Goal: Task Accomplishment & Management: Use online tool/utility

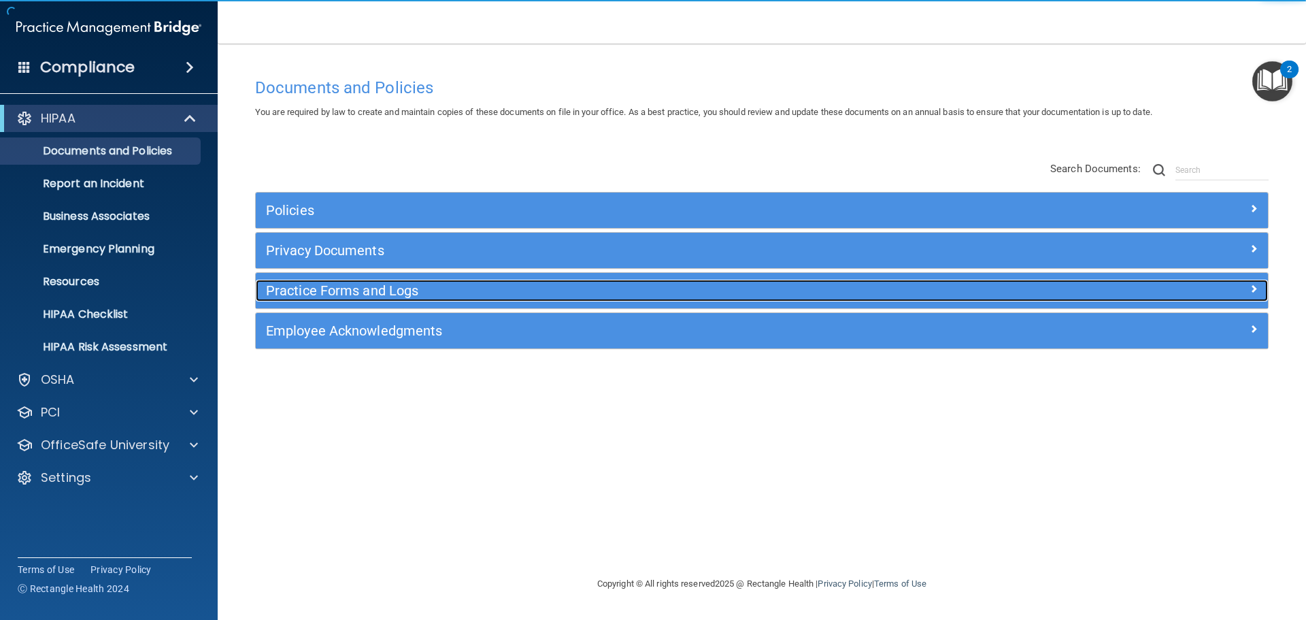
click at [348, 287] on h5 "Practice Forms and Logs" at bounding box center [635, 290] width 739 height 15
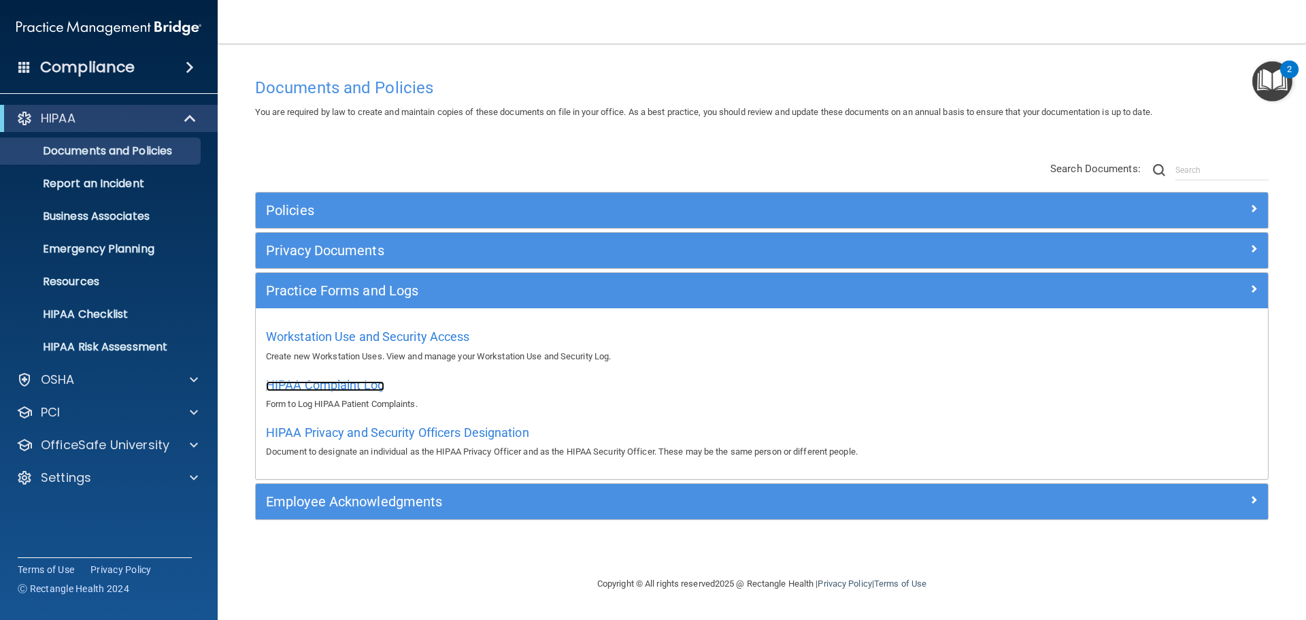
click at [343, 384] on span "HIPAA Complaint Log" at bounding box center [325, 385] width 118 height 14
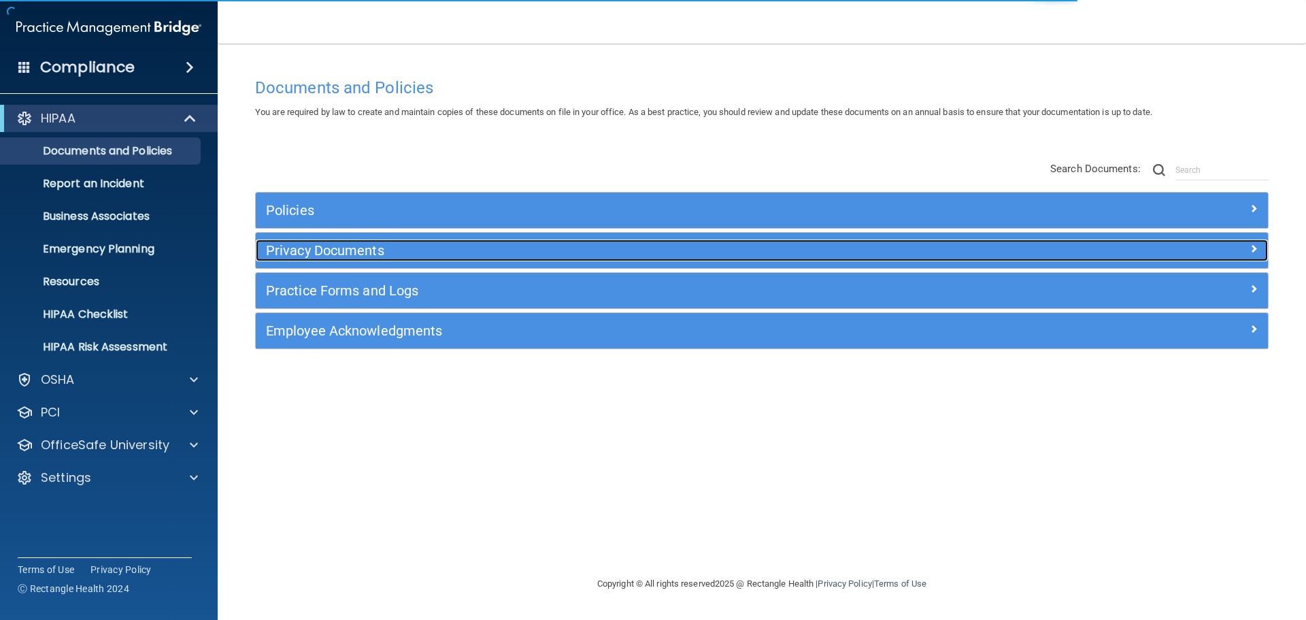
click at [308, 245] on h5 "Privacy Documents" at bounding box center [635, 250] width 739 height 15
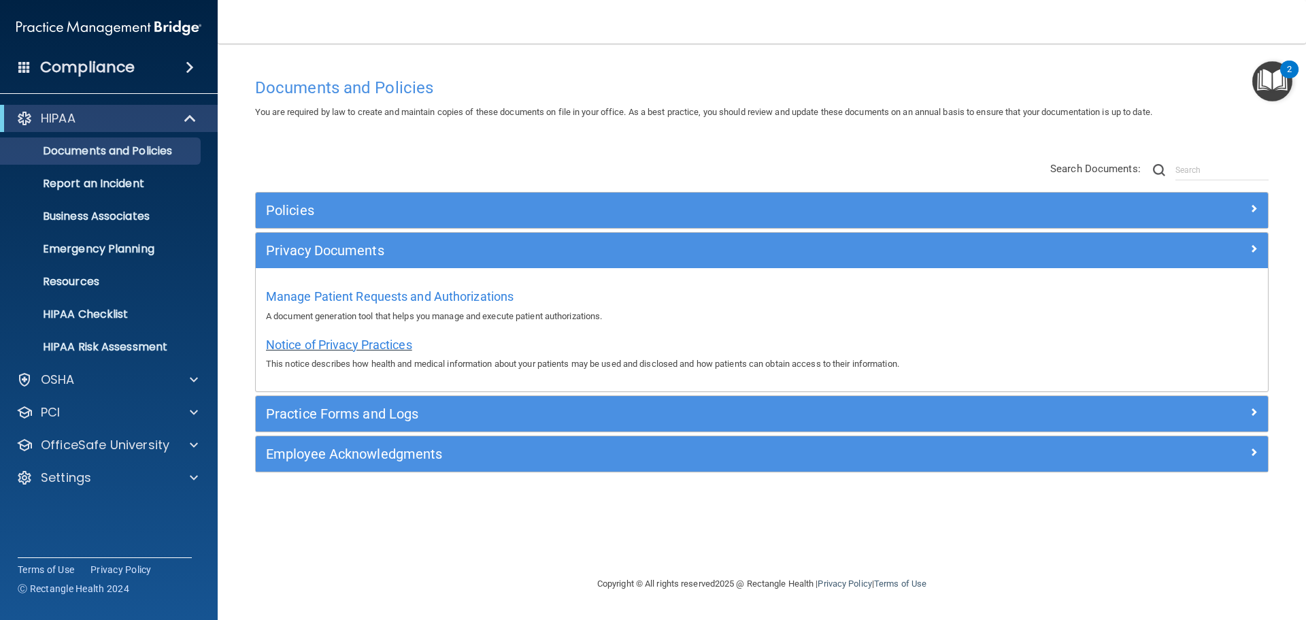
click at [360, 339] on span "Notice of Privacy Practices" at bounding box center [339, 344] width 146 height 14
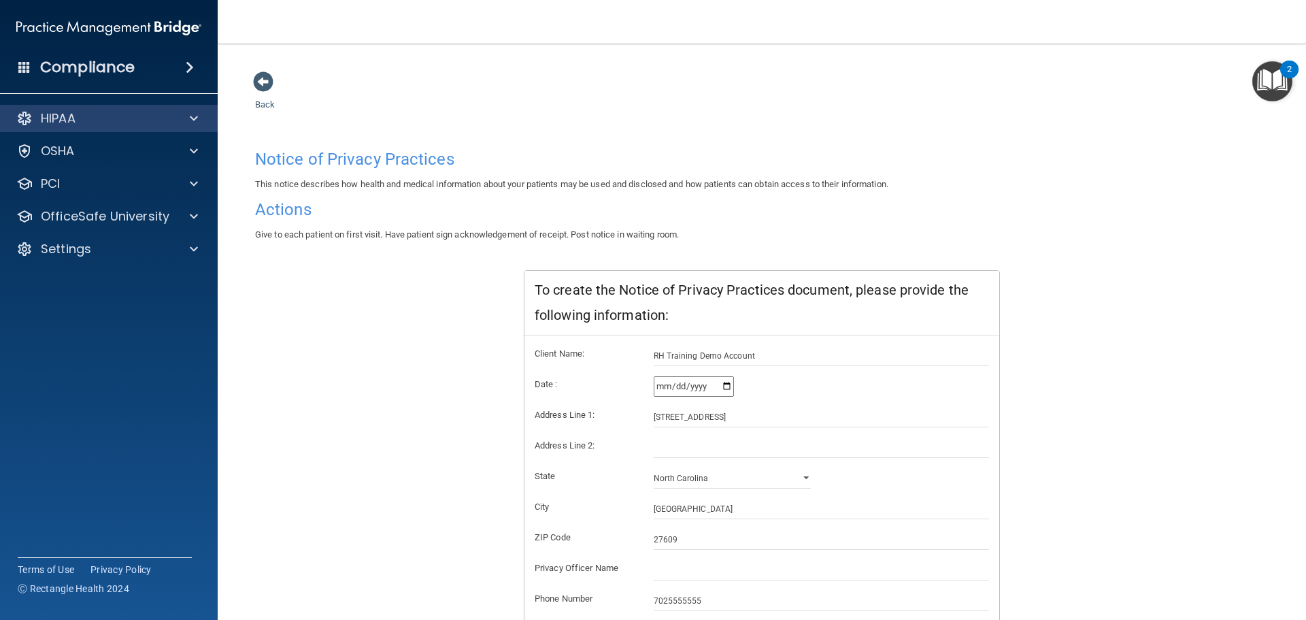
click at [124, 127] on div "HIPAA" at bounding box center [109, 118] width 218 height 27
click at [194, 114] on span at bounding box center [194, 118] width 8 height 16
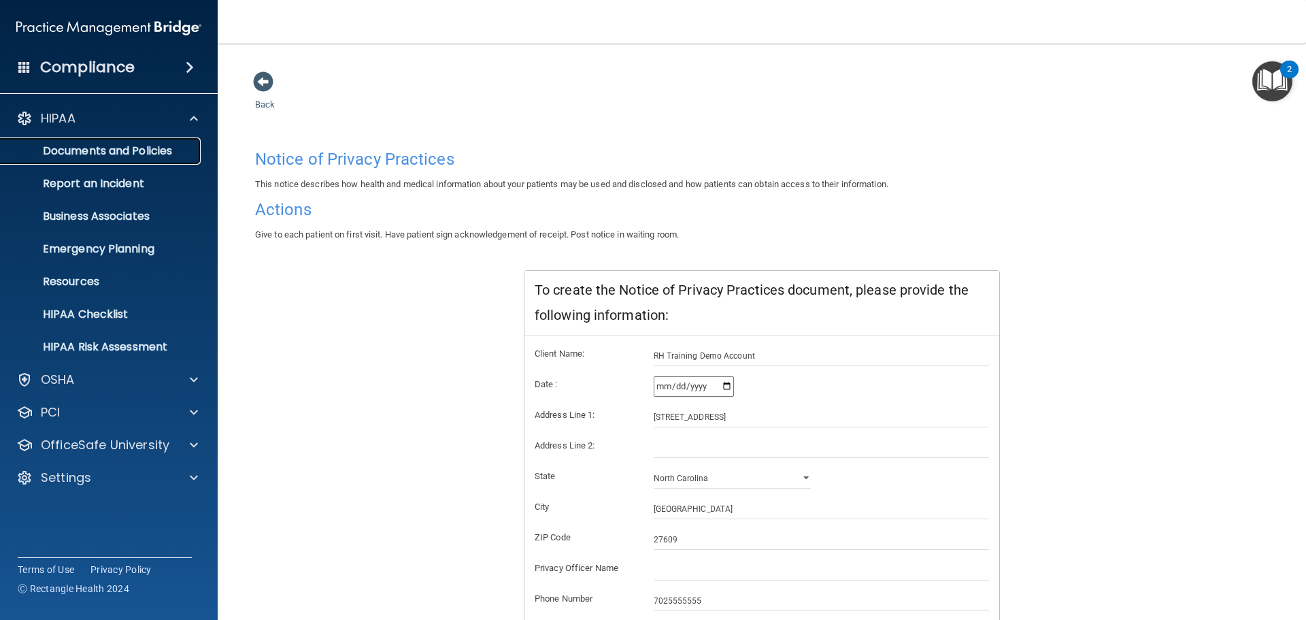
click at [107, 146] on p "Documents and Policies" at bounding box center [102, 151] width 186 height 14
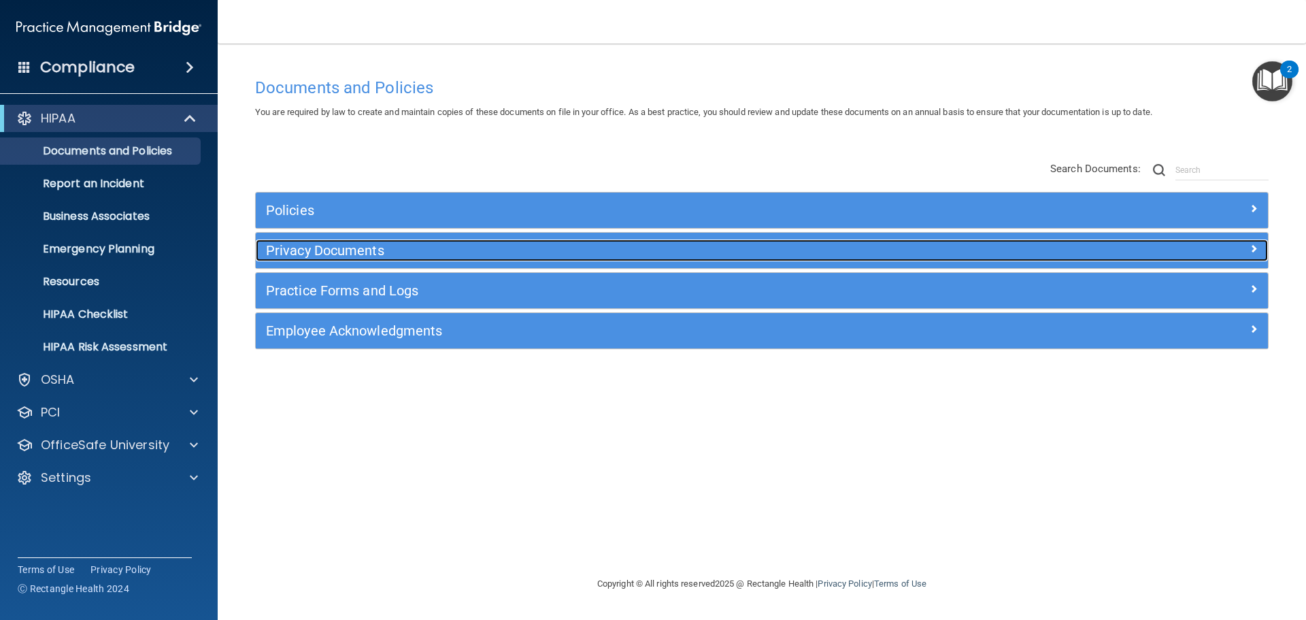
click at [303, 246] on h5 "Privacy Documents" at bounding box center [635, 250] width 739 height 15
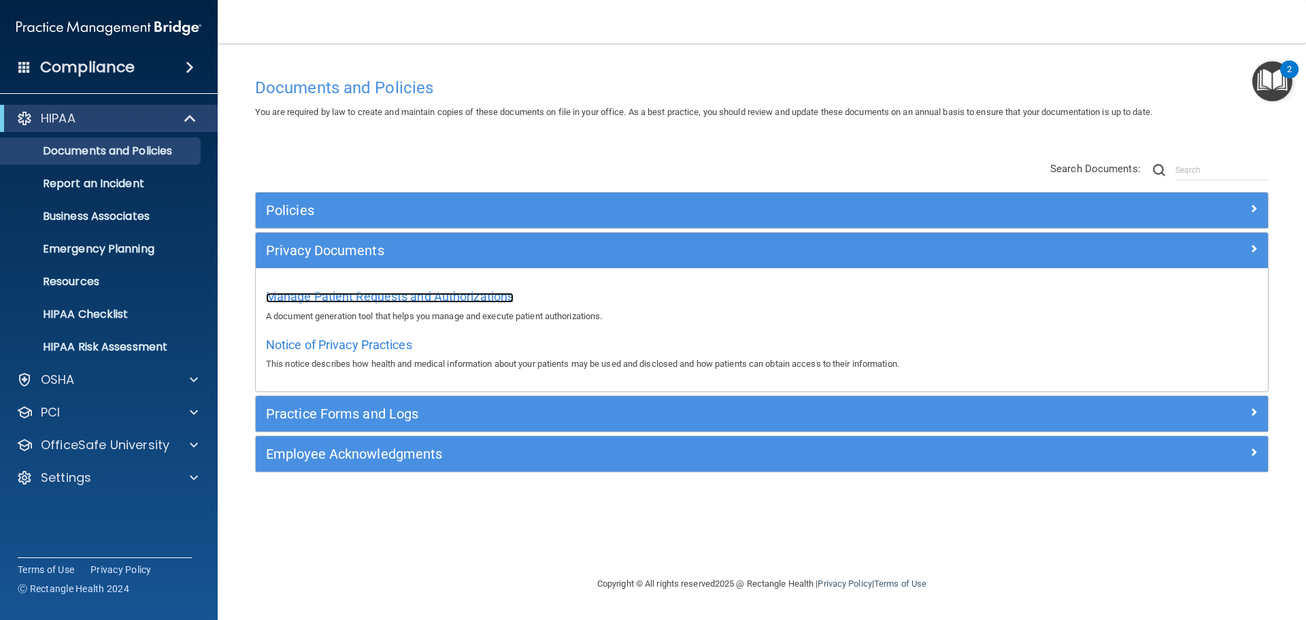
click at [415, 294] on span "Manage Patient Requests and Authorizations" at bounding box center [390, 296] width 248 height 14
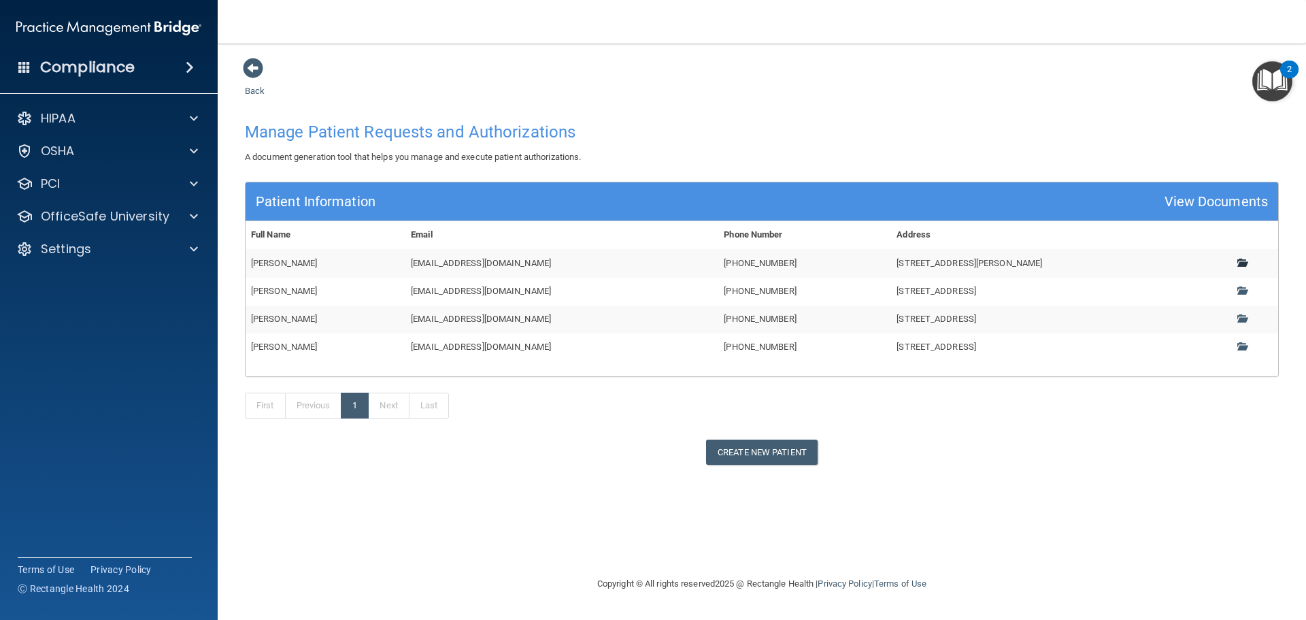
click at [1242, 263] on span at bounding box center [1241, 262] width 9 height 9
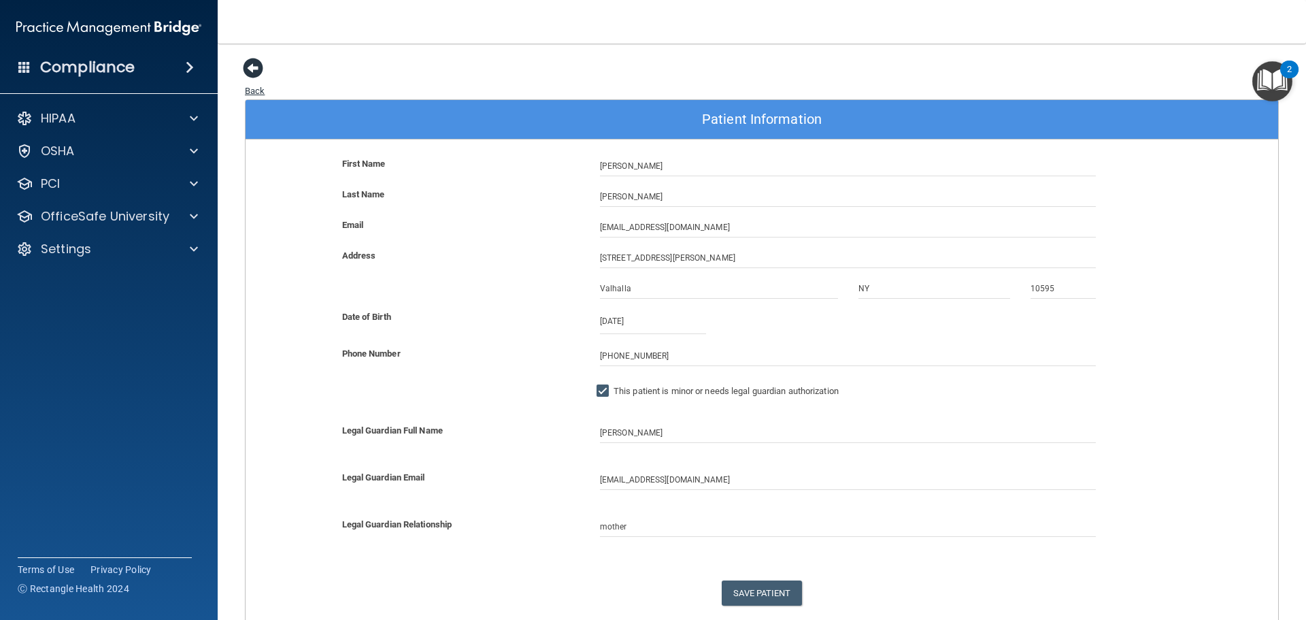
click at [248, 70] on span at bounding box center [253, 68] width 20 height 20
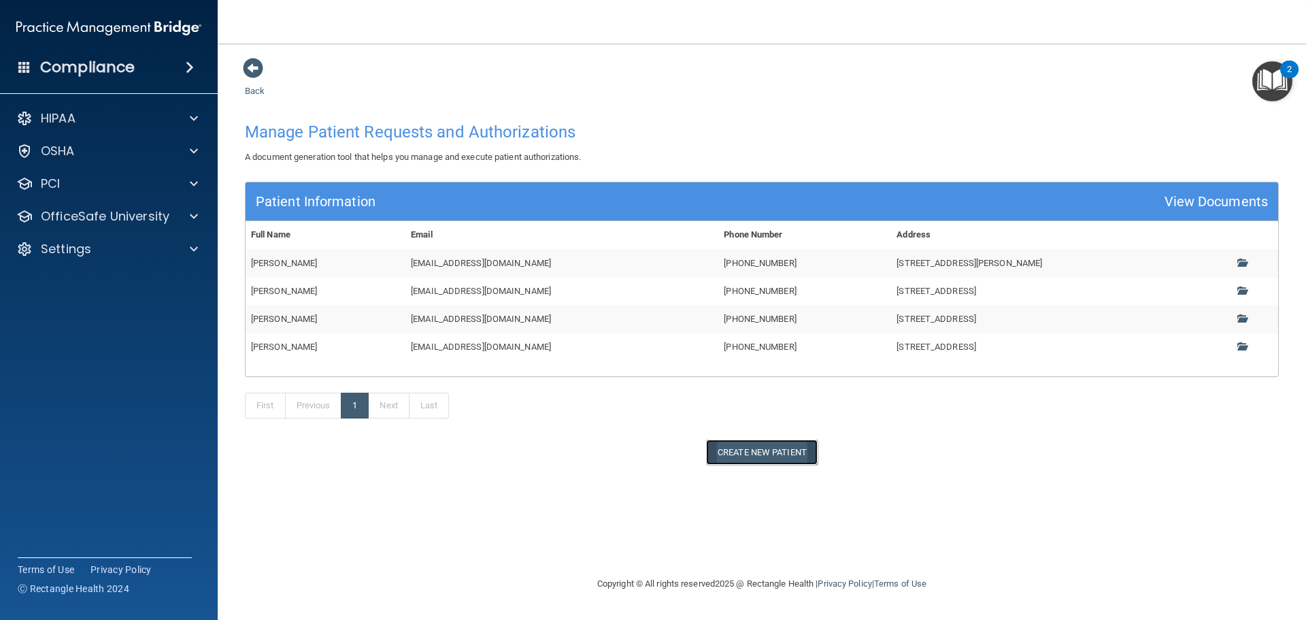
click at [794, 452] on button "Create New Patient" at bounding box center [762, 451] width 112 height 25
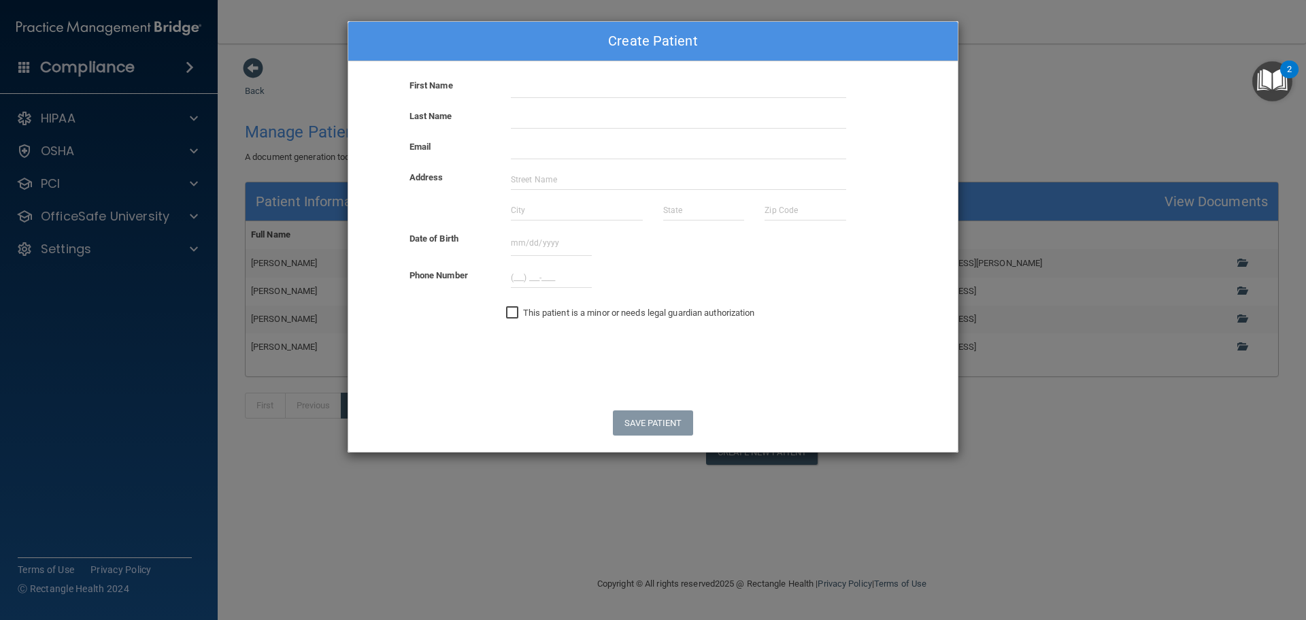
click at [525, 471] on div "Create Patient First Name Last Name Email Address Date of Birth September 2025 …" at bounding box center [653, 310] width 1306 height 620
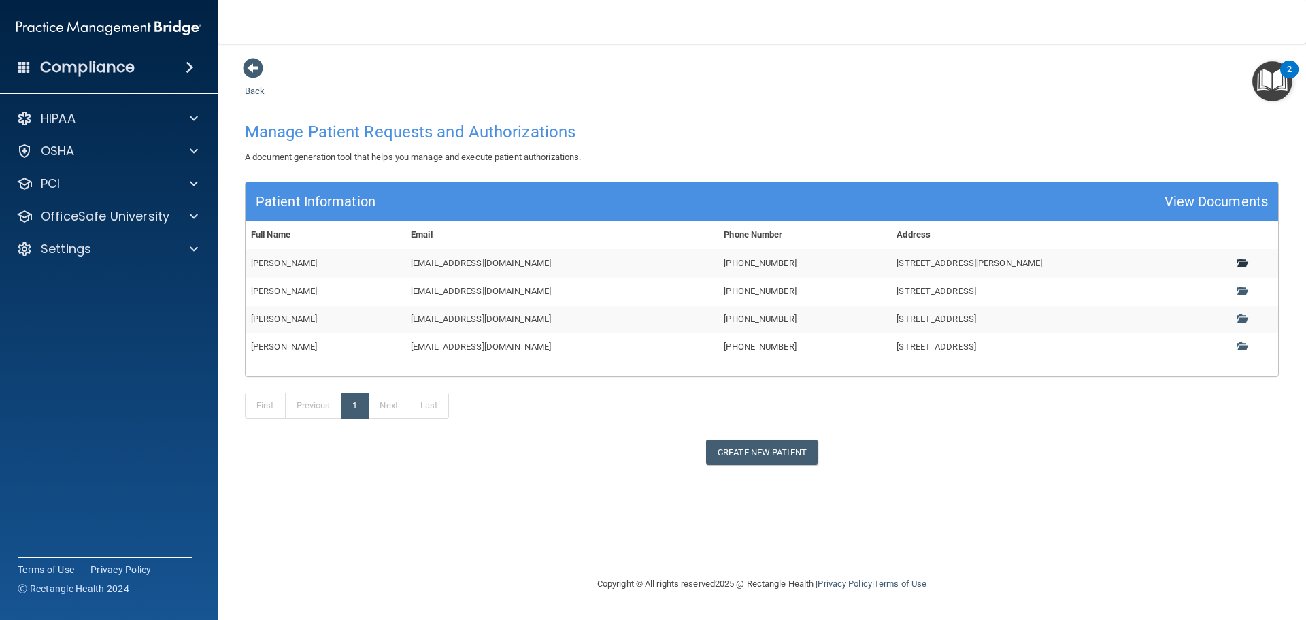
click at [1238, 265] on span at bounding box center [1241, 262] width 9 height 9
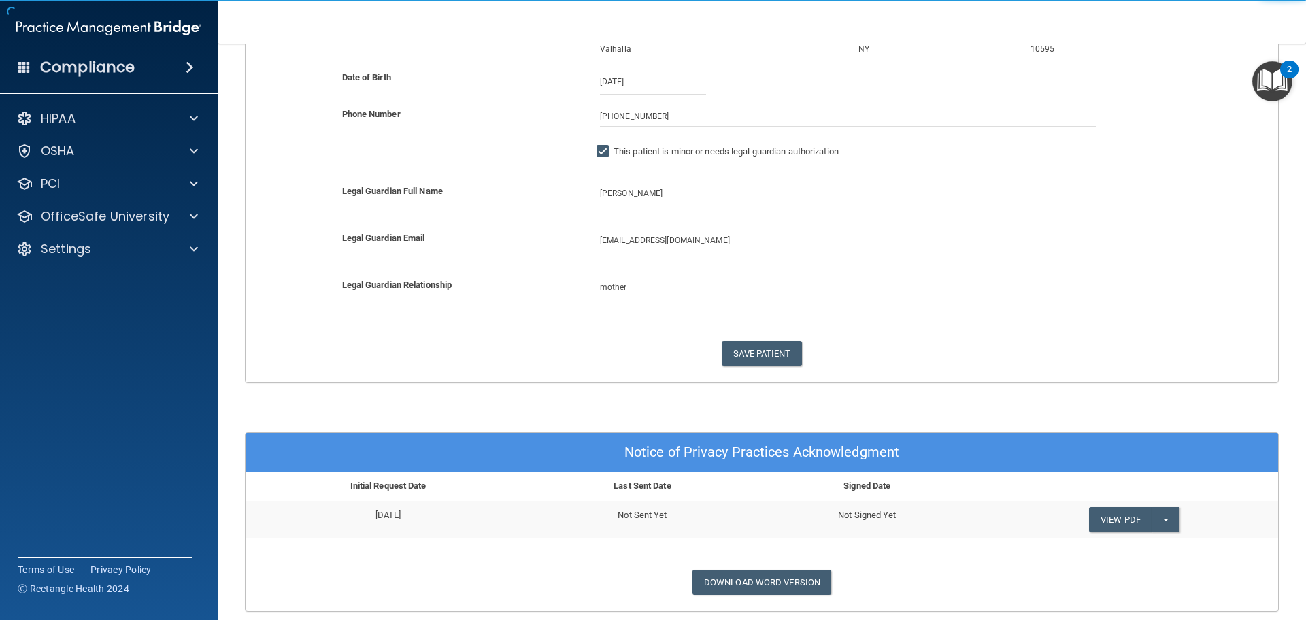
scroll to position [272, 0]
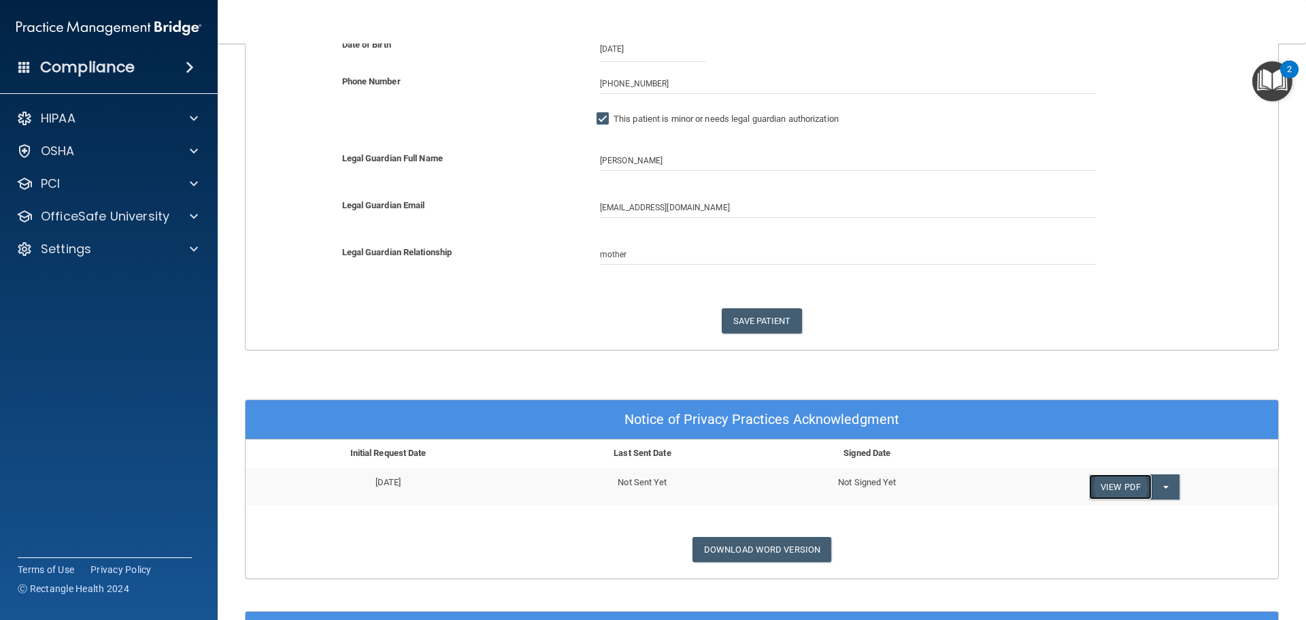
click at [1118, 482] on link "View PDF" at bounding box center [1120, 486] width 63 height 25
click at [763, 554] on link "Download Word Version" at bounding box center [761, 549] width 139 height 25
click at [1163, 486] on span "button" at bounding box center [1165, 487] width 5 height 3
click at [1131, 513] on link "Send Acknowledgment" at bounding box center [1148, 514] width 118 height 20
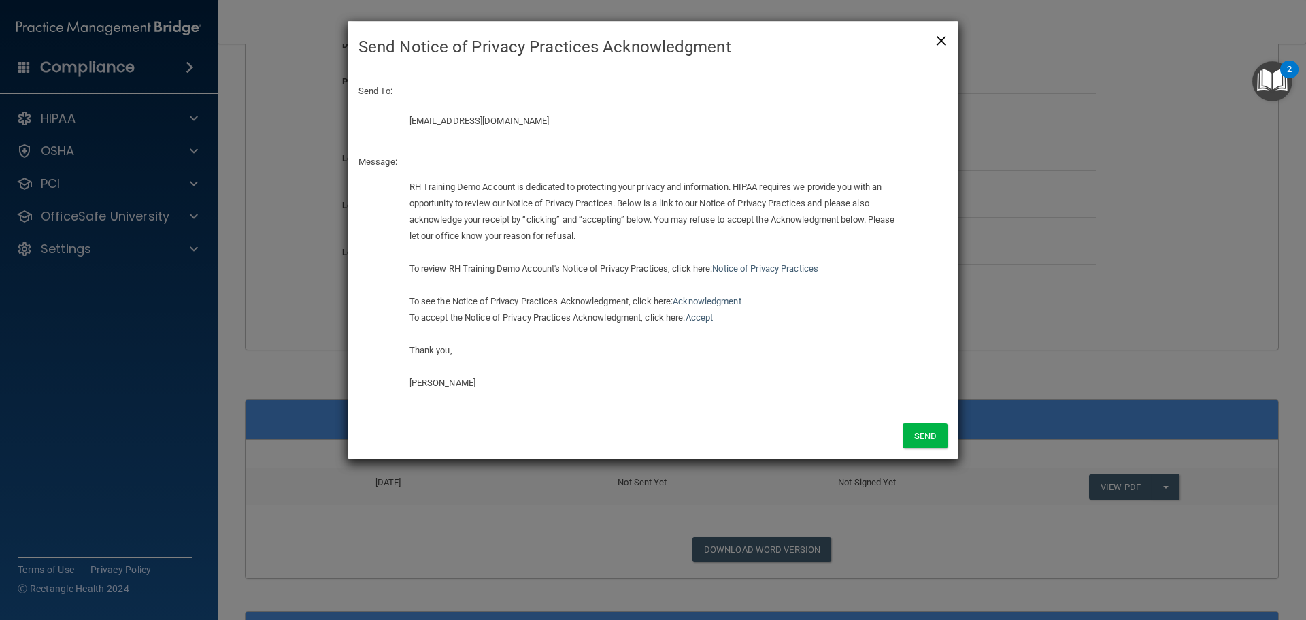
click at [940, 39] on span "×" at bounding box center [941, 38] width 12 height 27
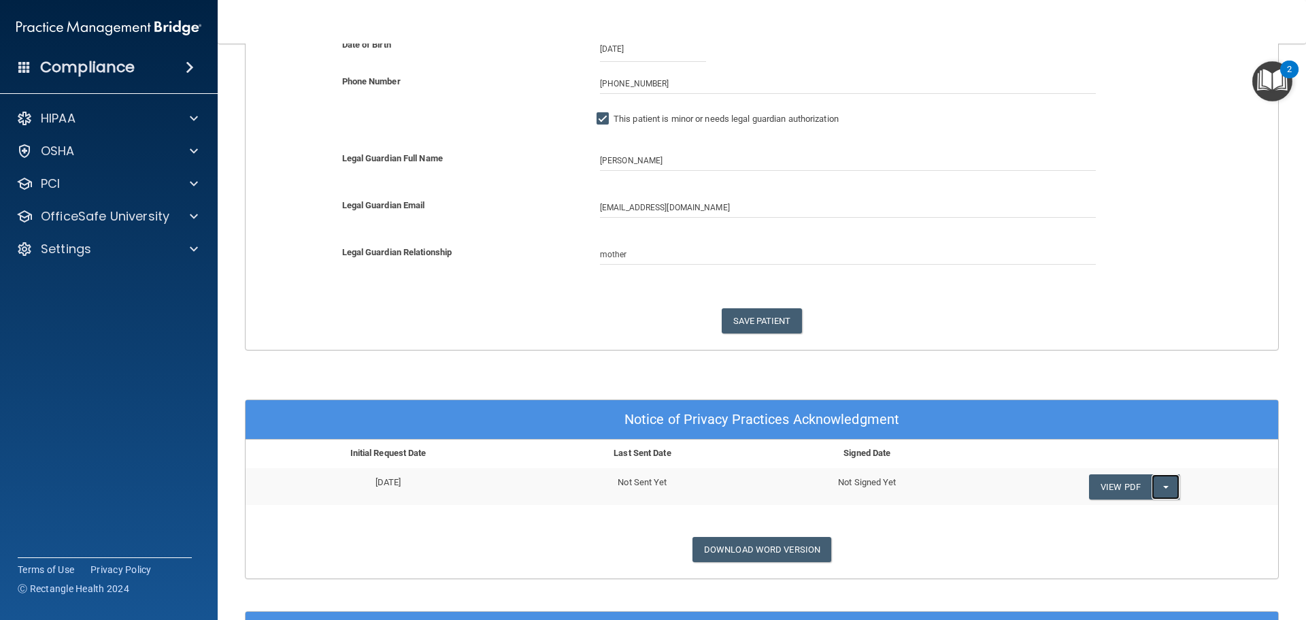
click at [1161, 484] on button "Split button!" at bounding box center [1166, 486] width 28 height 25
click at [1129, 518] on link "Send Acknowledgment" at bounding box center [1148, 514] width 118 height 20
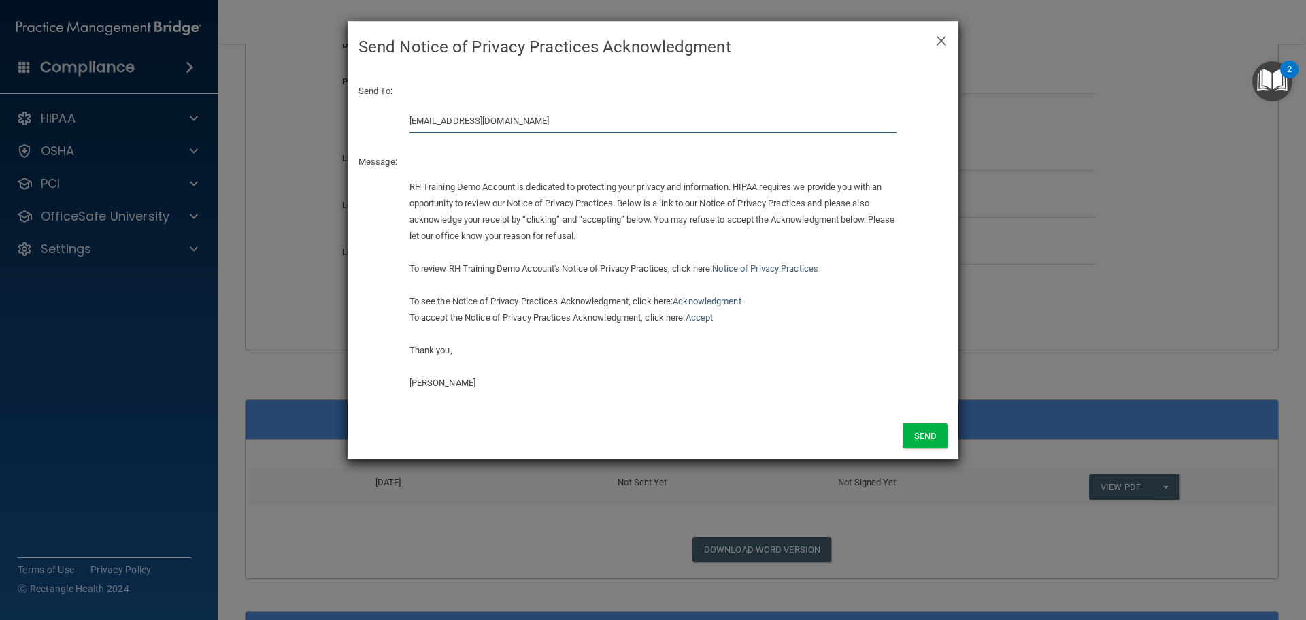
click at [538, 118] on input "lholloway@rectanglehealth.com" at bounding box center [653, 120] width 488 height 25
drag, startPoint x: 448, startPoint y: 122, endPoint x: 387, endPoint y: 125, distance: 61.3
click at [389, 125] on div "lholloway@rectanglehealth.com" at bounding box center [652, 125] width 609 height 35
type input "[EMAIL_ADDRESS][DOMAIN_NAME]"
click at [918, 429] on button "Send" at bounding box center [925, 435] width 45 height 25
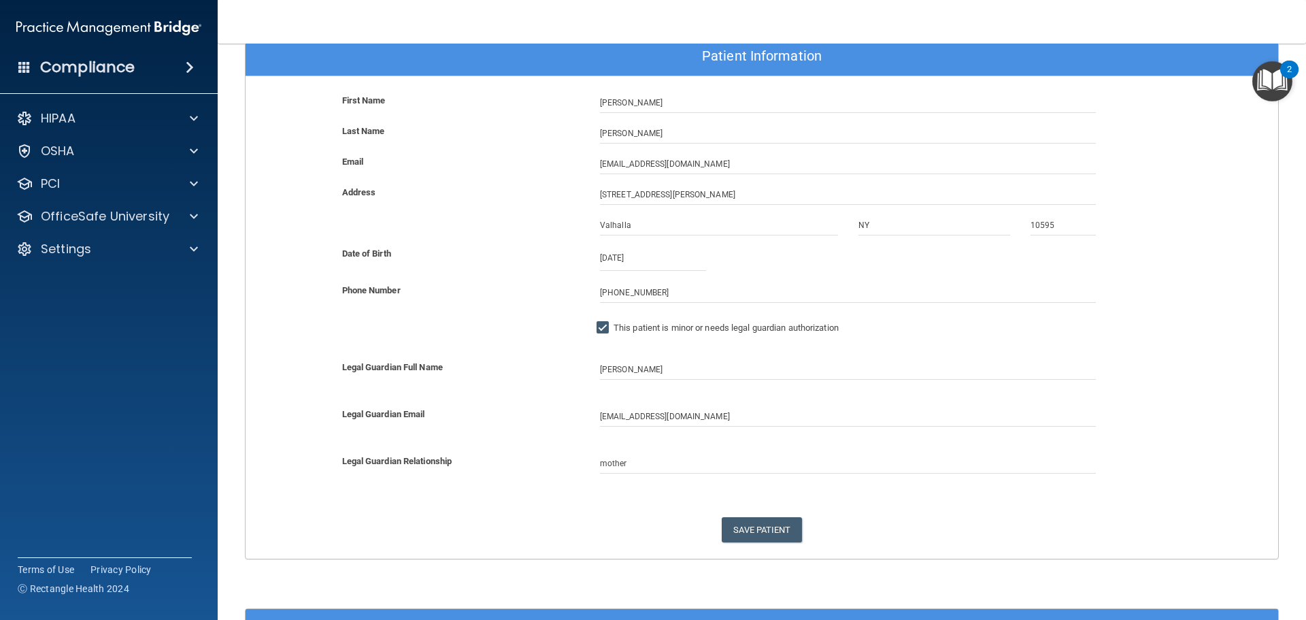
scroll to position [0, 0]
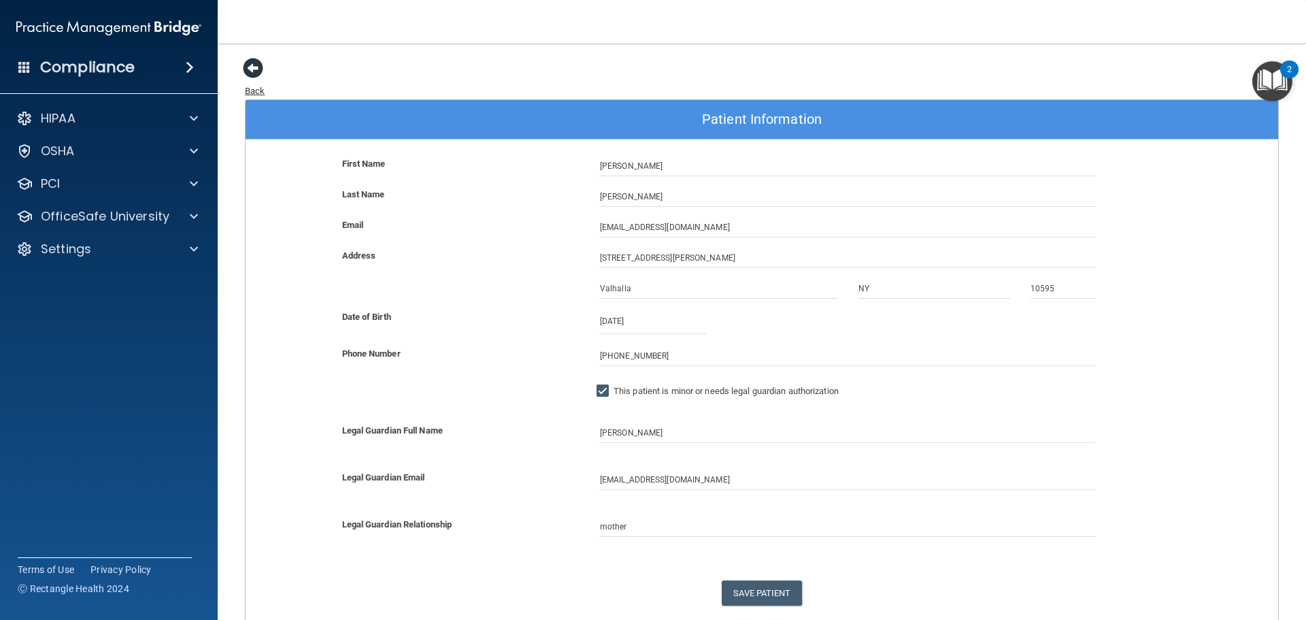
click at [254, 67] on span at bounding box center [253, 68] width 20 height 20
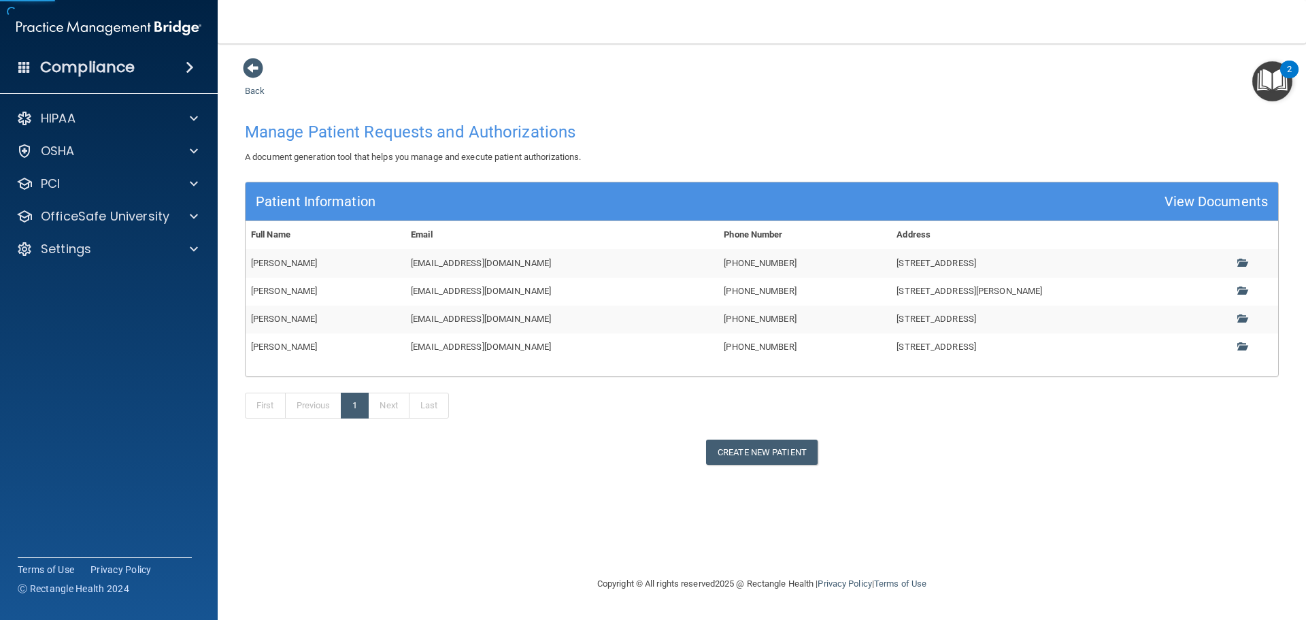
click at [242, 67] on main "Back Manage Patient Requests and Authorizations A document generation tool that…" at bounding box center [762, 332] width 1088 height 576
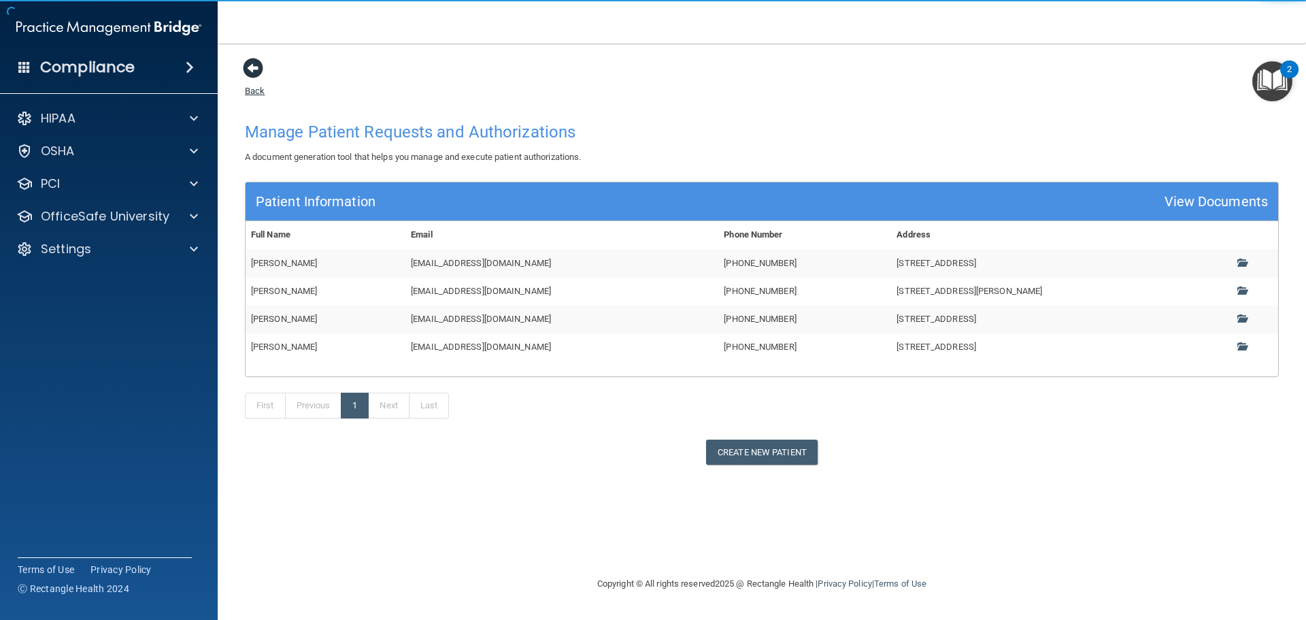
click at [247, 64] on span at bounding box center [253, 68] width 20 height 20
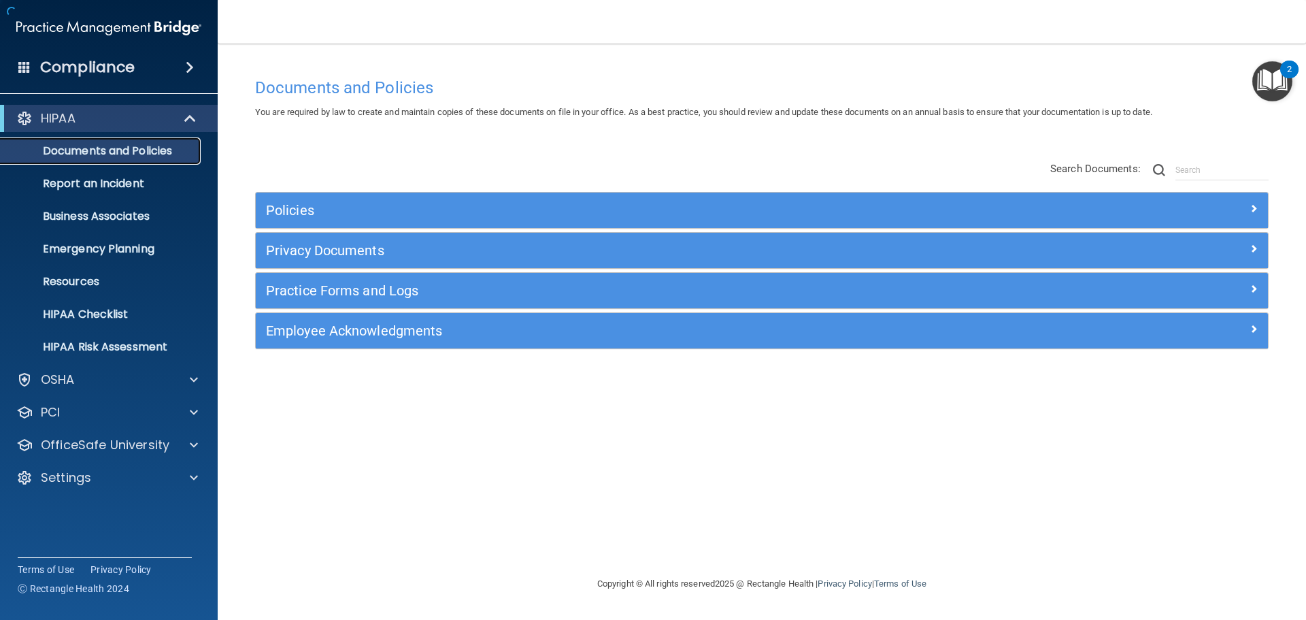
click at [164, 156] on p "Documents and Policies" at bounding box center [102, 151] width 186 height 14
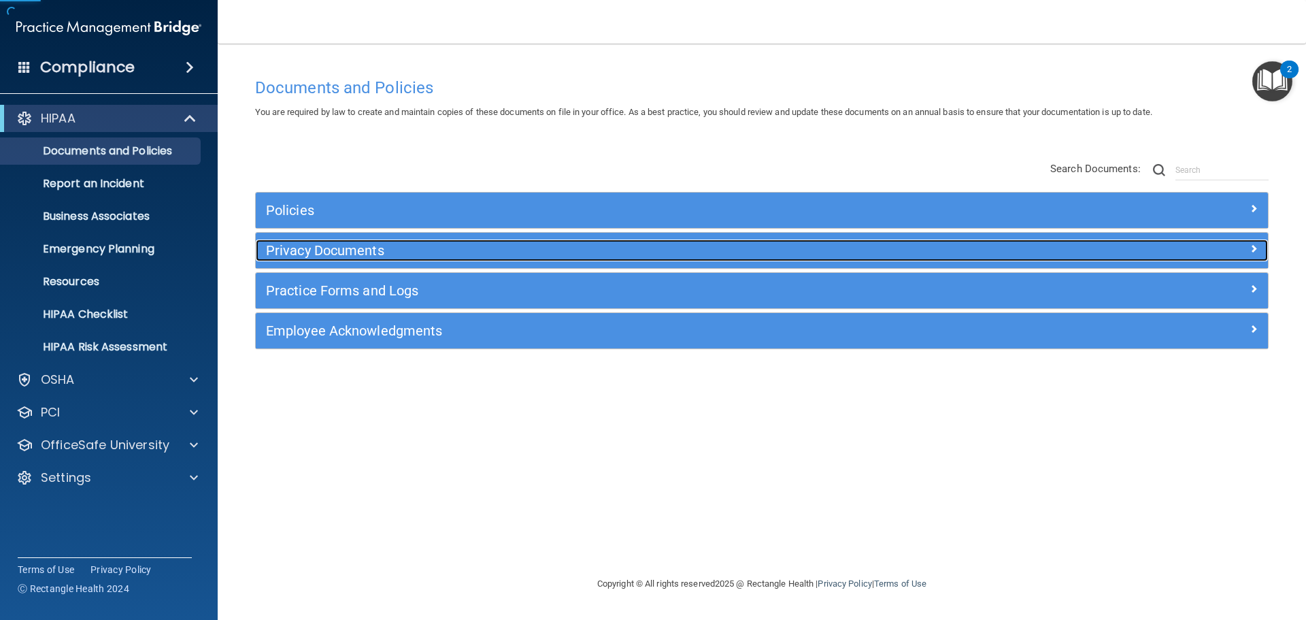
click at [309, 245] on h5 "Privacy Documents" at bounding box center [635, 250] width 739 height 15
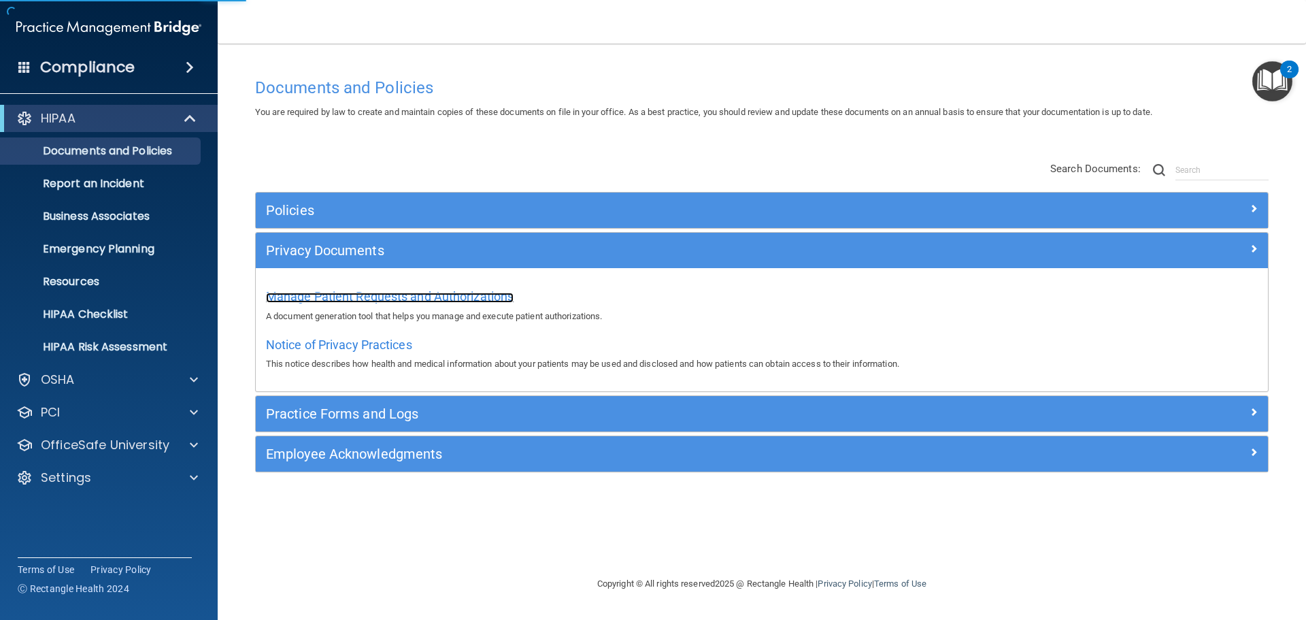
click at [372, 292] on span "Manage Patient Requests and Authorizations" at bounding box center [390, 296] width 248 height 14
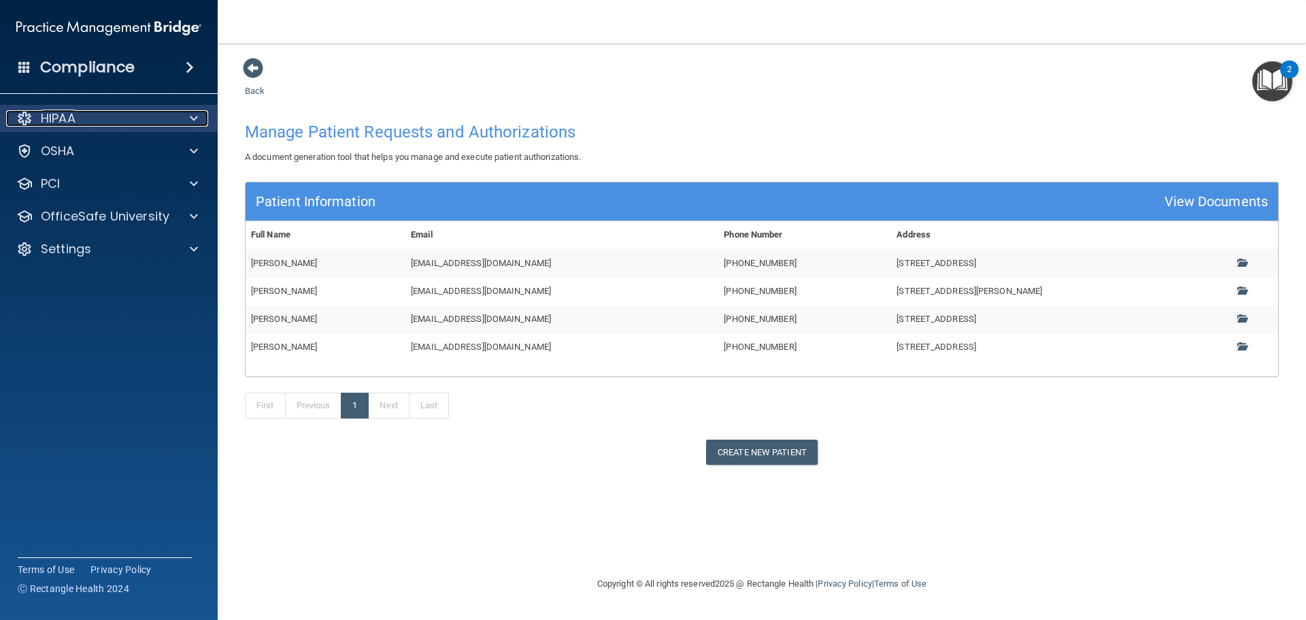
click at [117, 119] on div "HIPAA" at bounding box center [90, 118] width 169 height 16
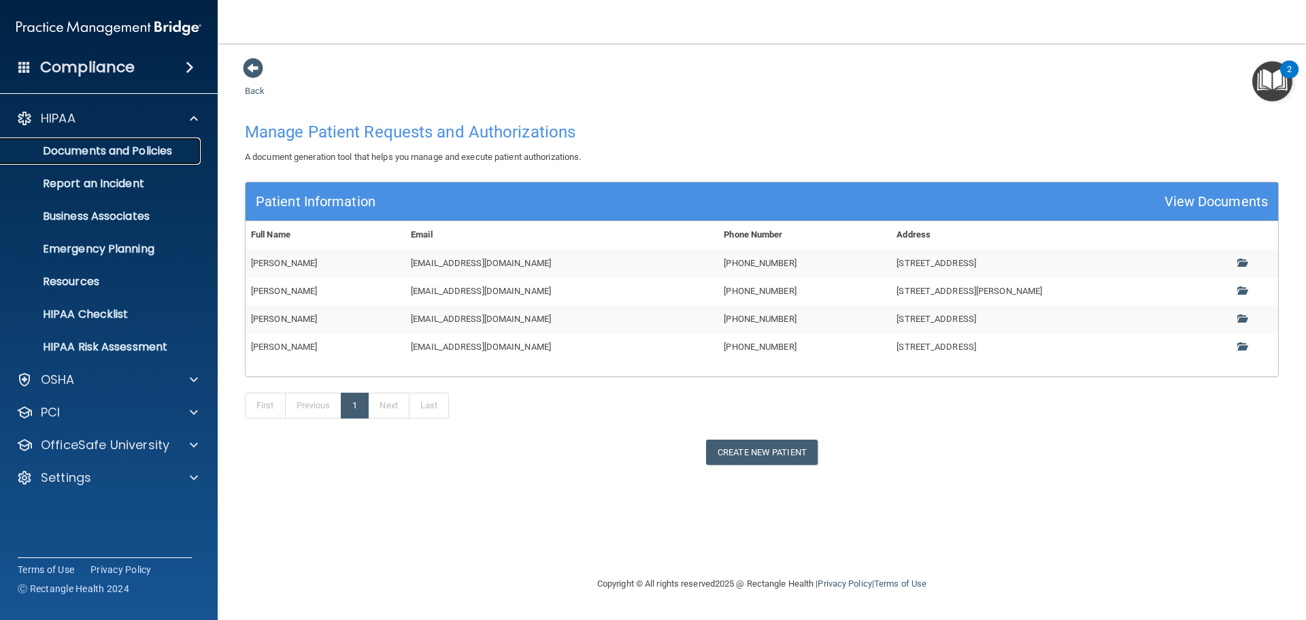
click at [112, 156] on p "Documents and Policies" at bounding box center [102, 151] width 186 height 14
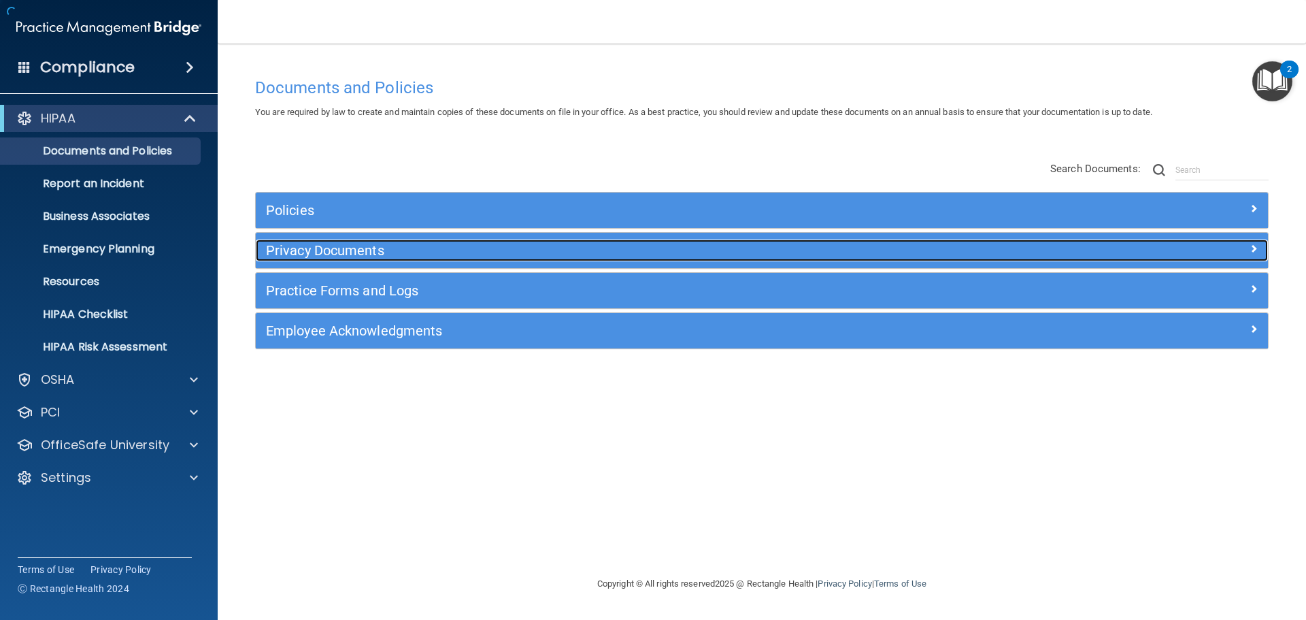
click at [323, 249] on h5 "Privacy Documents" at bounding box center [635, 250] width 739 height 15
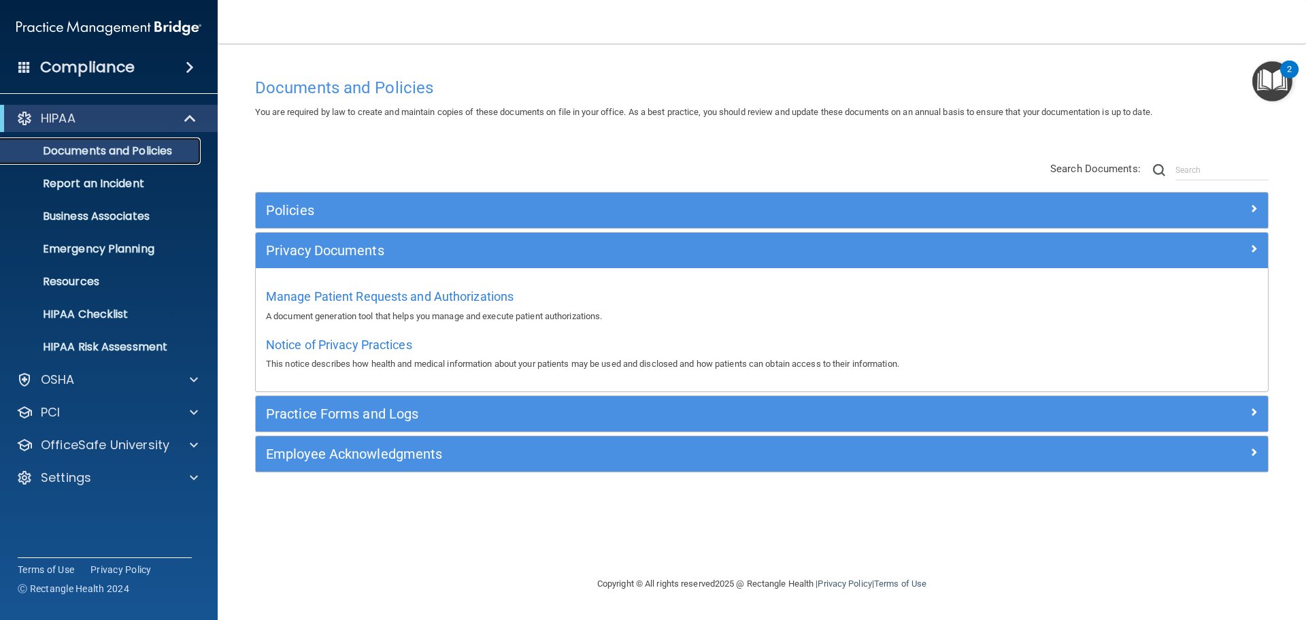
click at [143, 153] on p "Documents and Policies" at bounding box center [102, 151] width 186 height 14
click at [327, 347] on span "Notice of Privacy Practices" at bounding box center [339, 344] width 146 height 14
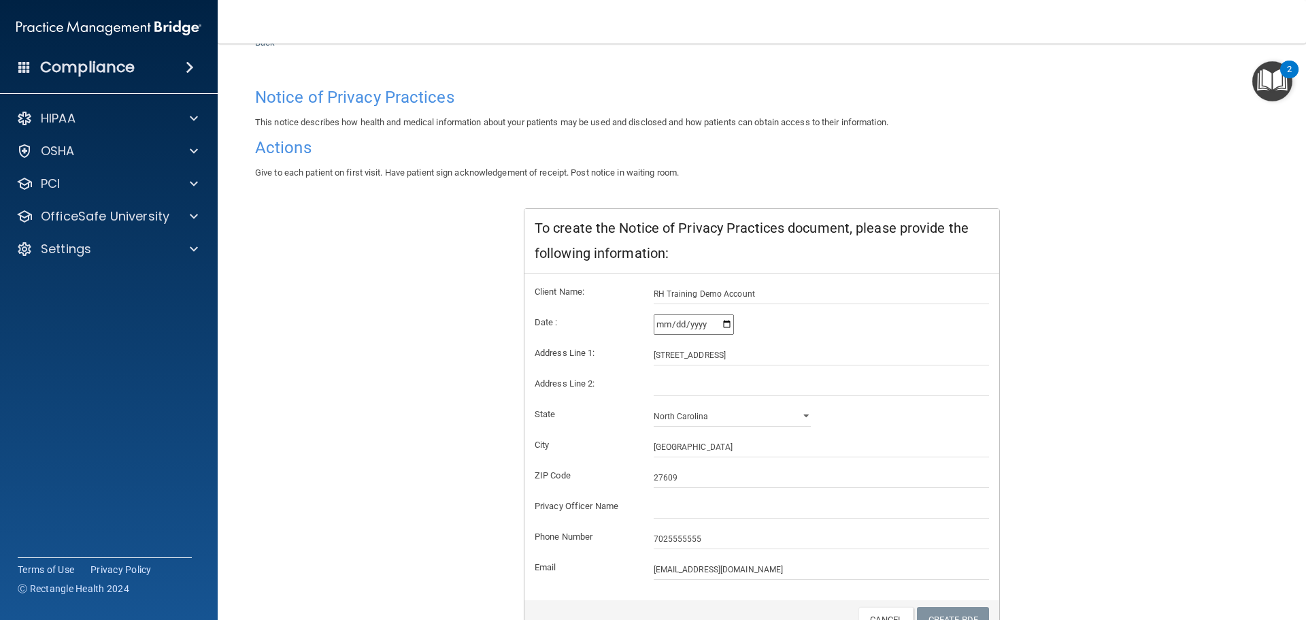
scroll to position [135, 0]
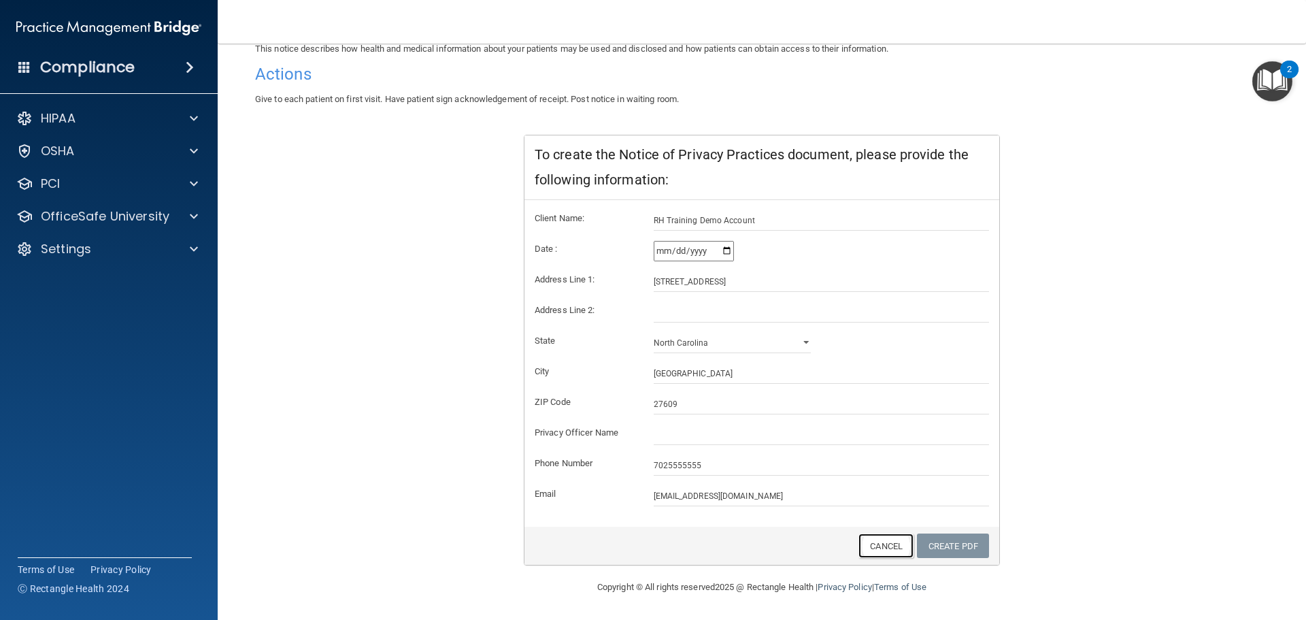
click at [879, 543] on link "Cancel" at bounding box center [885, 545] width 55 height 25
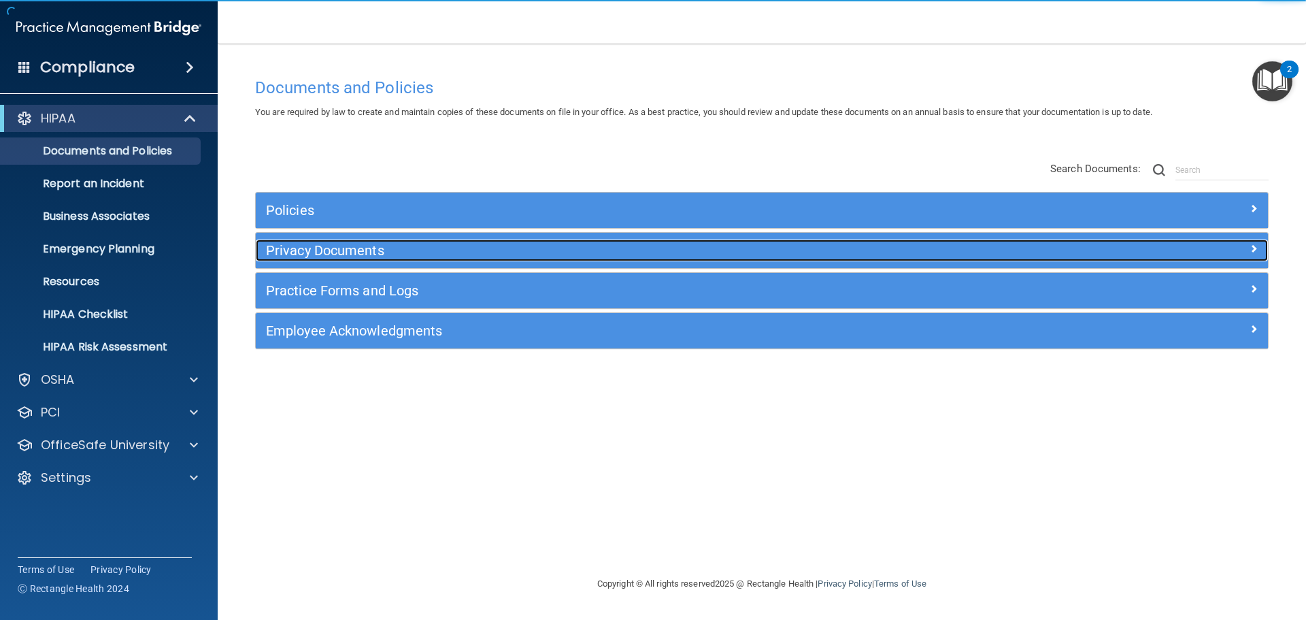
click at [329, 260] on div "Privacy Documents" at bounding box center [635, 250] width 759 height 22
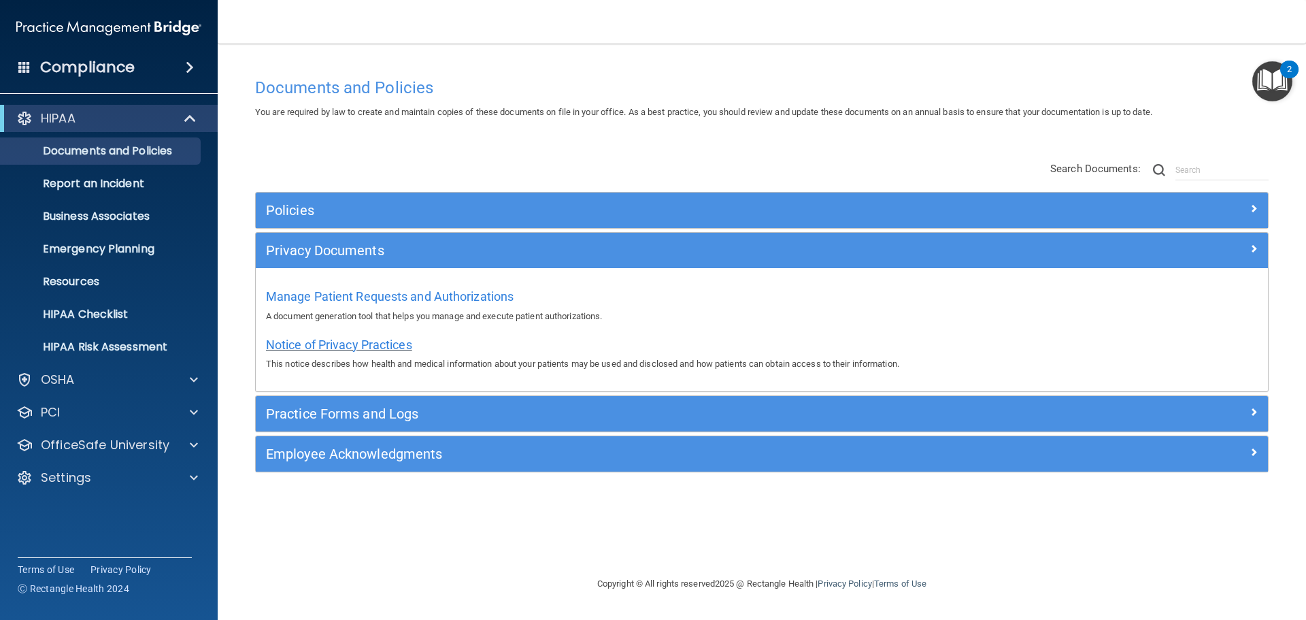
click at [356, 342] on span "Notice of Privacy Practices" at bounding box center [339, 344] width 146 height 14
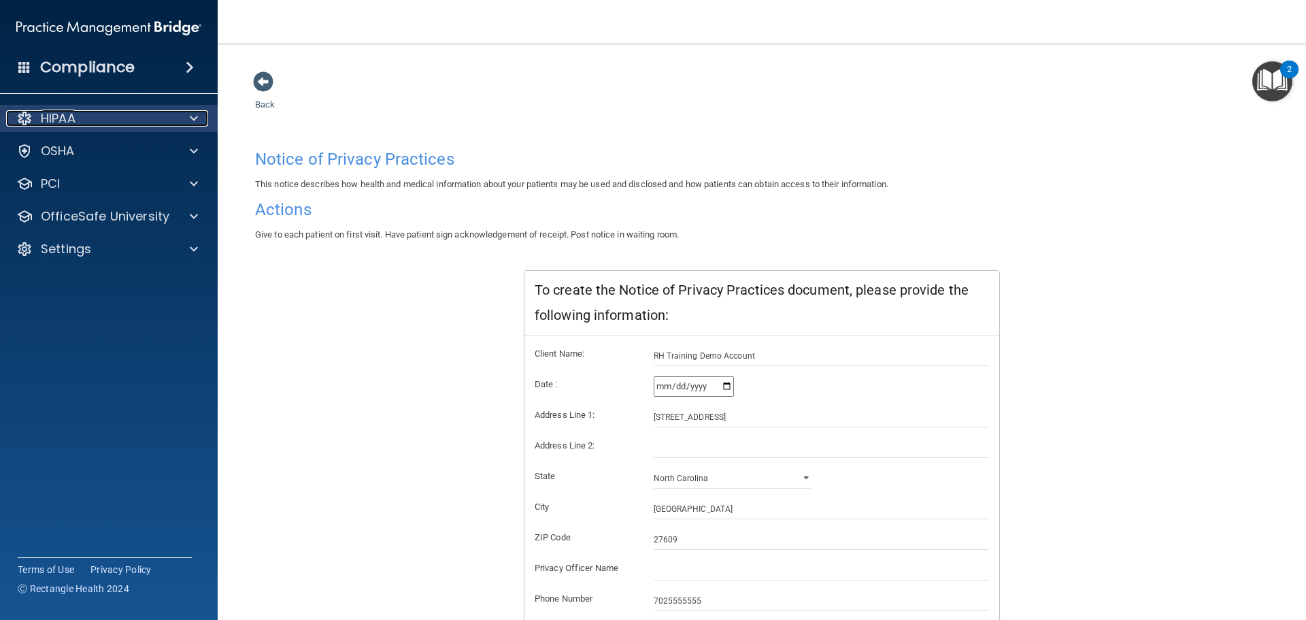
click at [140, 114] on div "HIPAA" at bounding box center [90, 118] width 169 height 16
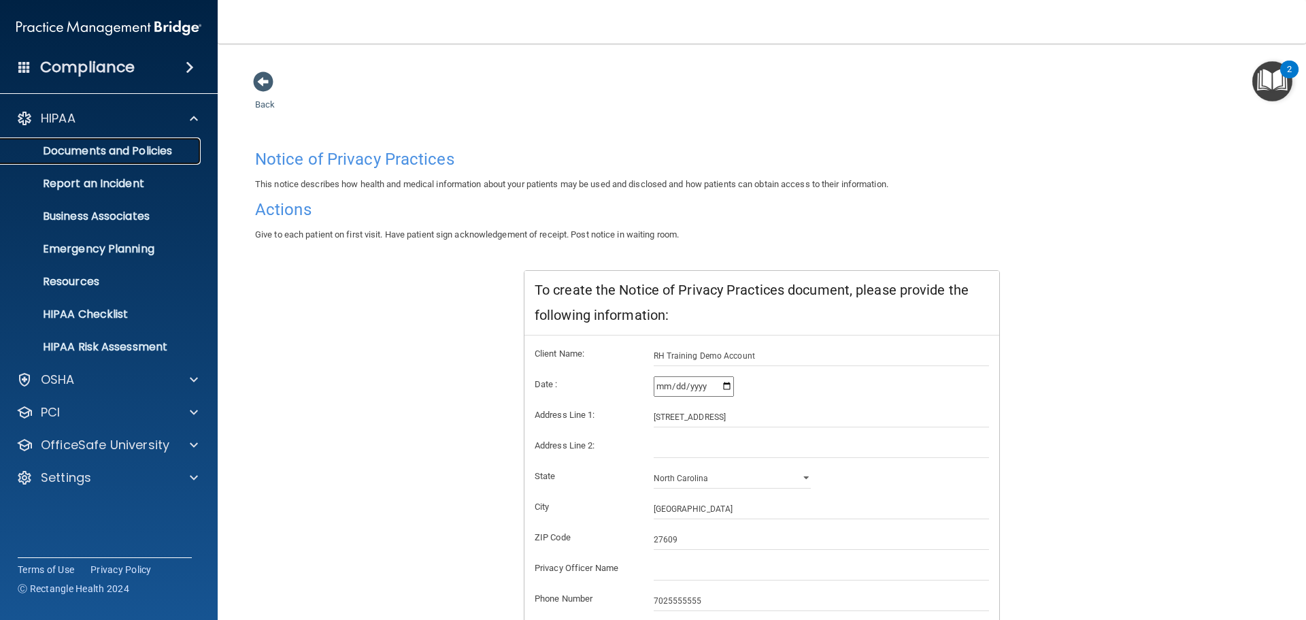
click at [124, 145] on p "Documents and Policies" at bounding box center [102, 151] width 186 height 14
